Goal: Navigation & Orientation: Find specific page/section

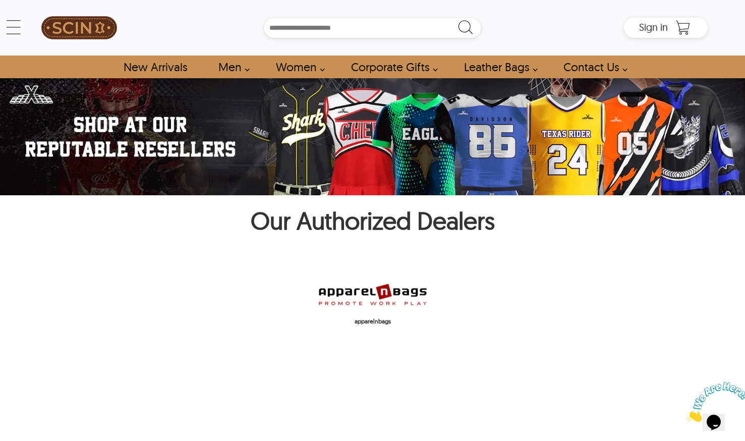
click at [405, 301] on img at bounding box center [372, 294] width 111 height 27
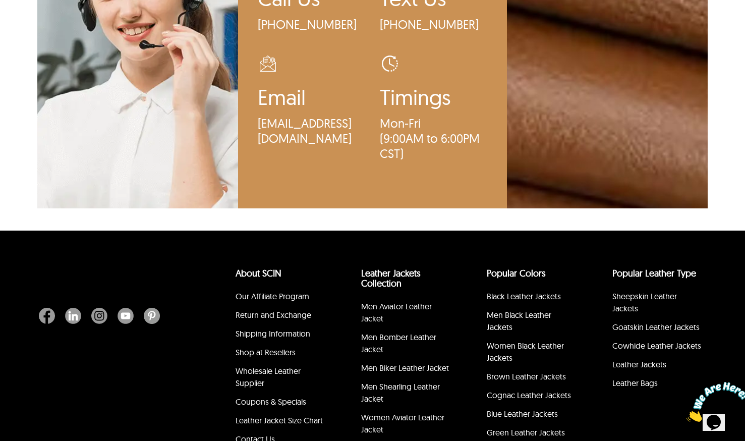
scroll to position [2838, 0]
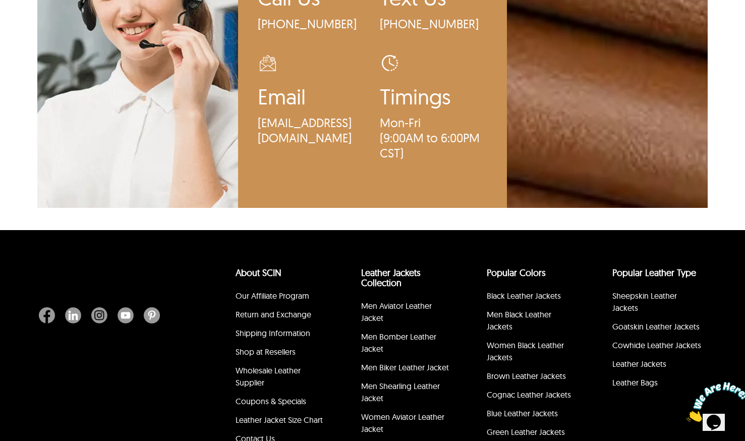
click at [289, 145] on p "sales@leatherscin.com" at bounding box center [311, 130] width 107 height 30
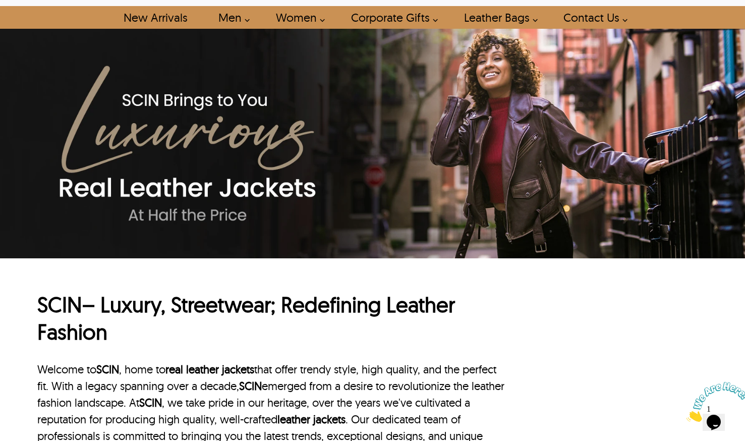
scroll to position [0, 0]
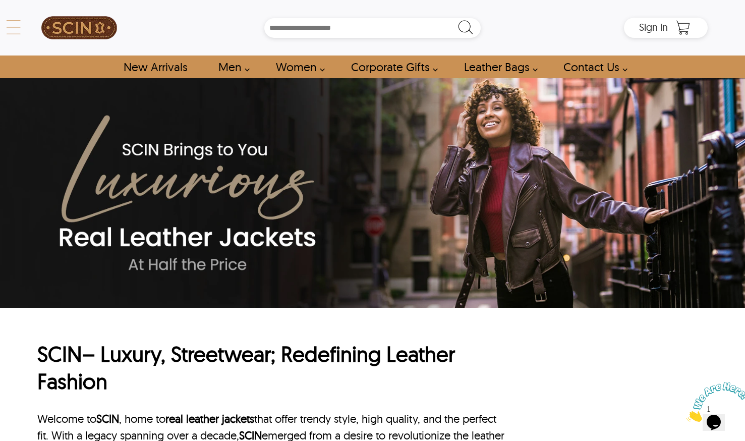
click at [15, 27] on icon at bounding box center [14, 27] width 20 height 20
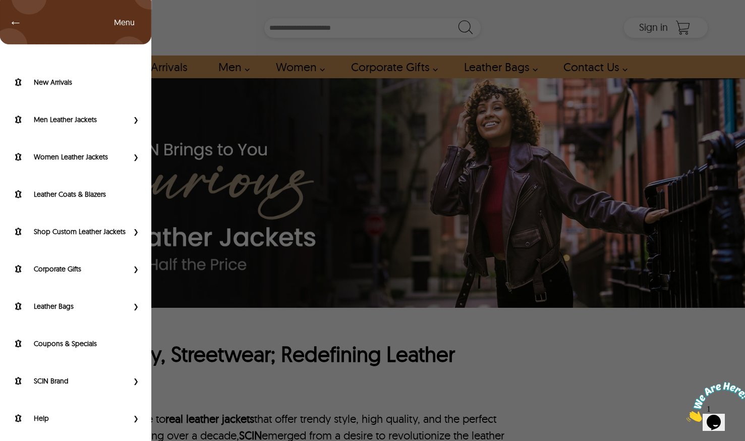
scroll to position [11, 0]
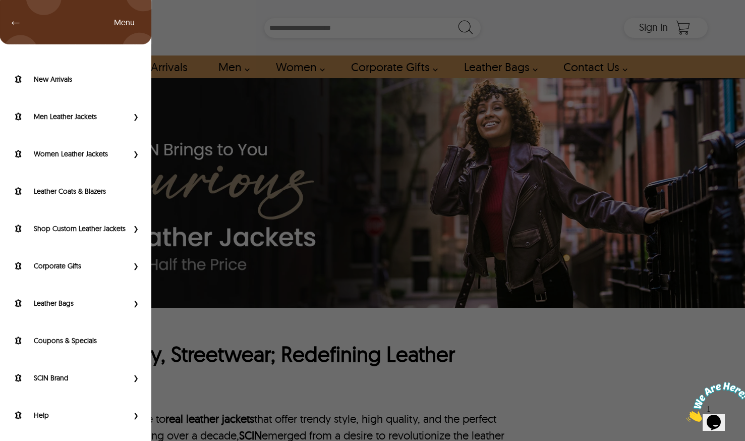
click at [11, 24] on span "←" at bounding box center [10, 22] width 23 height 10
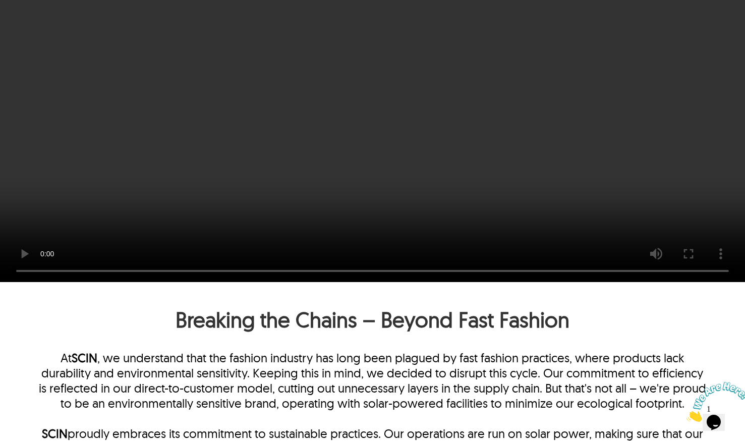
scroll to position [853, 0]
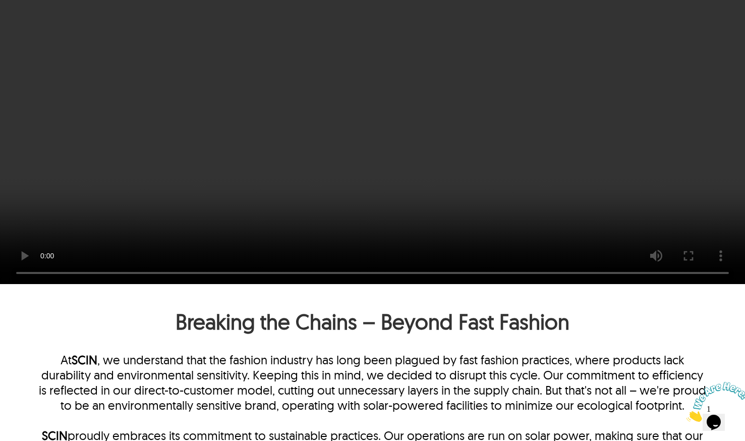
click at [186, 190] on video at bounding box center [372, 97] width 745 height 373
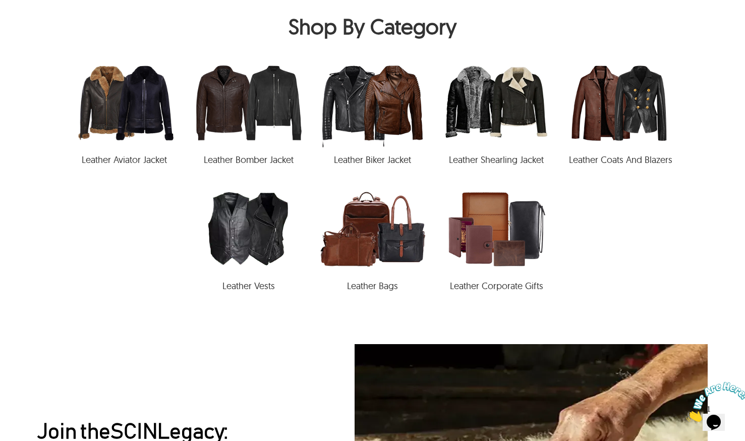
scroll to position [1381, 0]
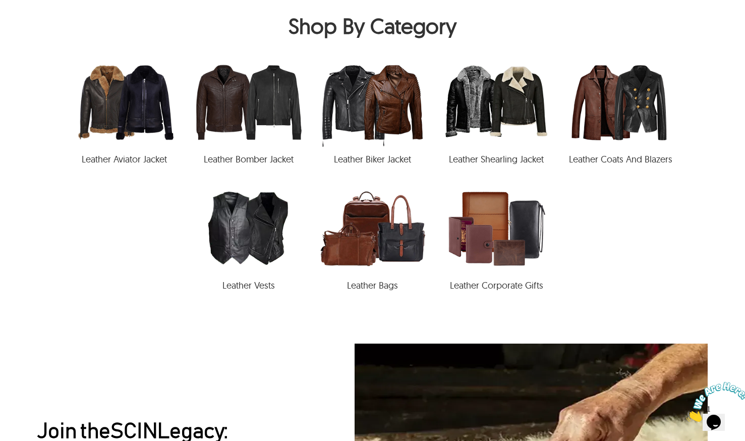
click at [394, 274] on img at bounding box center [373, 228] width 124 height 91
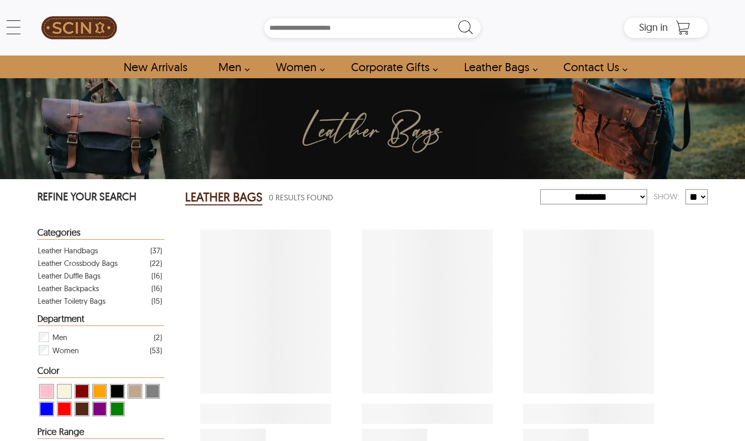
select select "********"
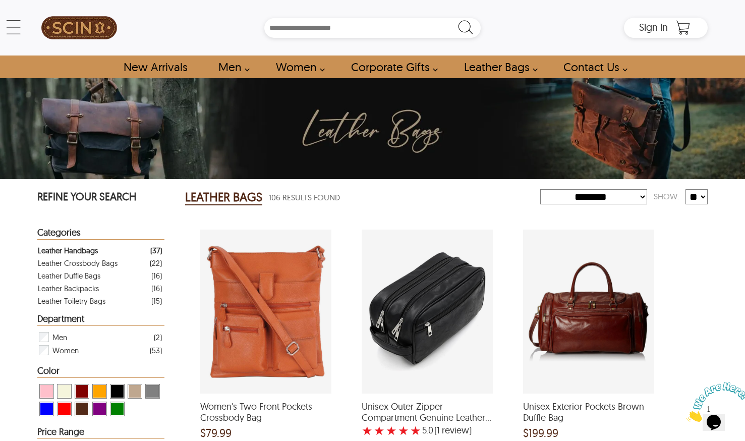
click at [74, 250] on div "Leather Handbags" at bounding box center [68, 250] width 60 height 13
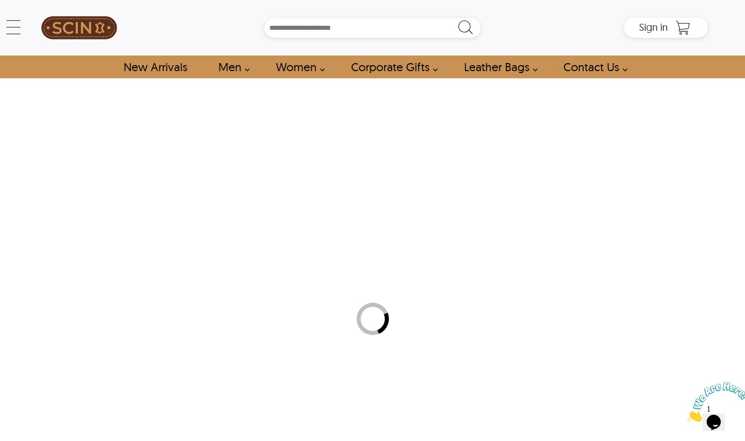
select select "********"
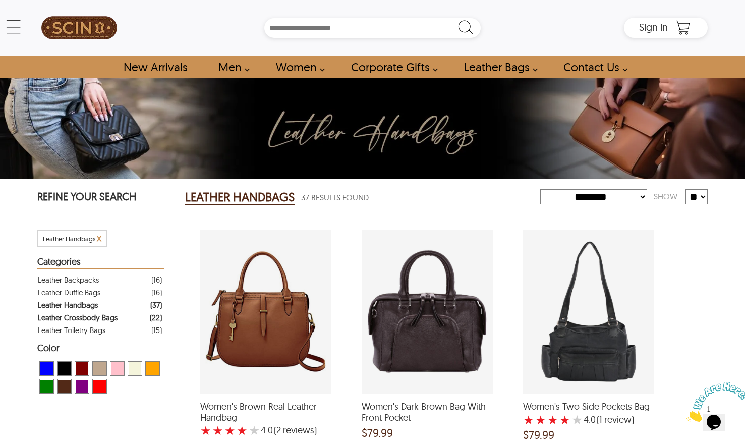
click at [94, 318] on div "Leather Crossbody Bags" at bounding box center [78, 317] width 80 height 13
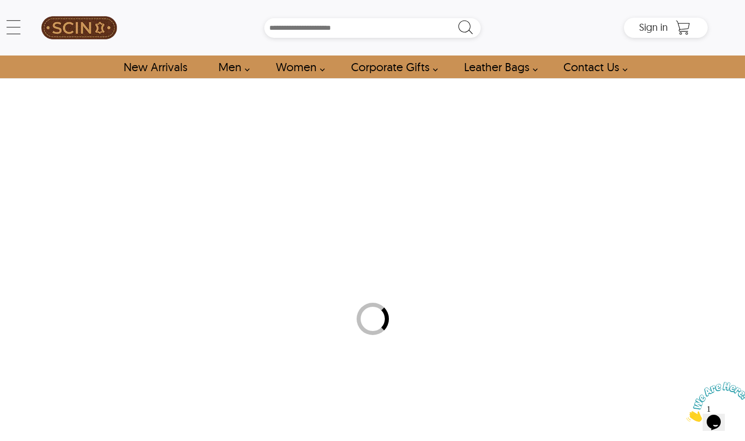
select select "********"
